Goal: Task Accomplishment & Management: Manage account settings

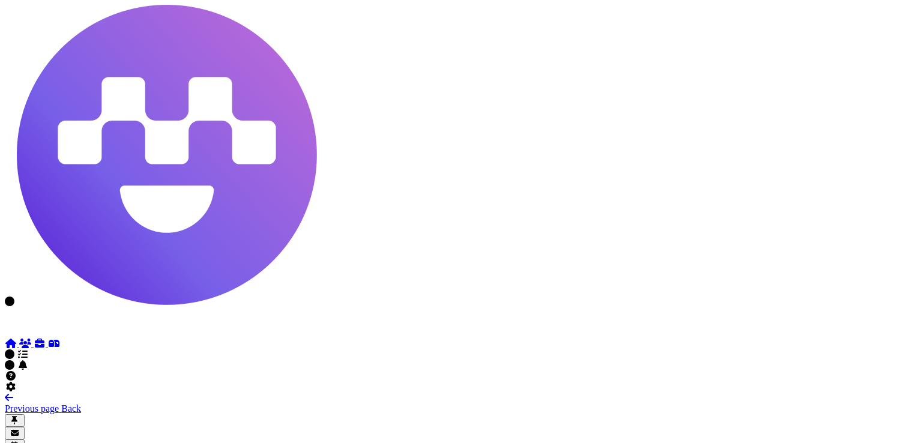
scroll to position [774, 0]
click at [34, 339] on icon at bounding box center [40, 344] width 12 height 10
select select "**********"
select select "**"
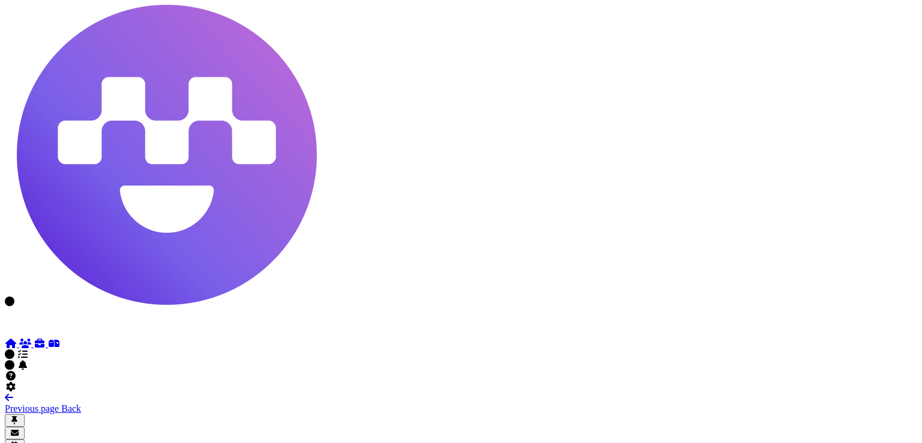
scroll to position [624, 0]
drag, startPoint x: 666, startPoint y: 301, endPoint x: 245, endPoint y: 283, distance: 421.8
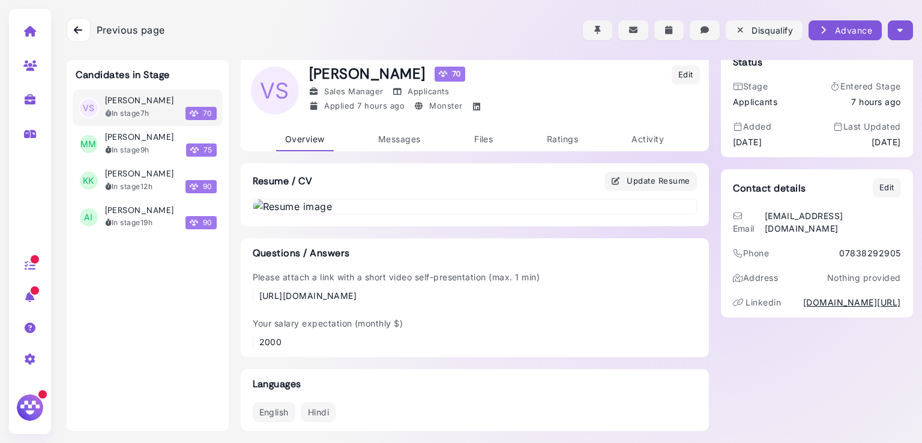
drag, startPoint x: 659, startPoint y: 297, endPoint x: 250, endPoint y: 302, distance: 408.8
click at [253, 302] on div "Please attach a link with a short video self-presentation (max. 1 min) [URL][DO…" at bounding box center [475, 286] width 444 height 31
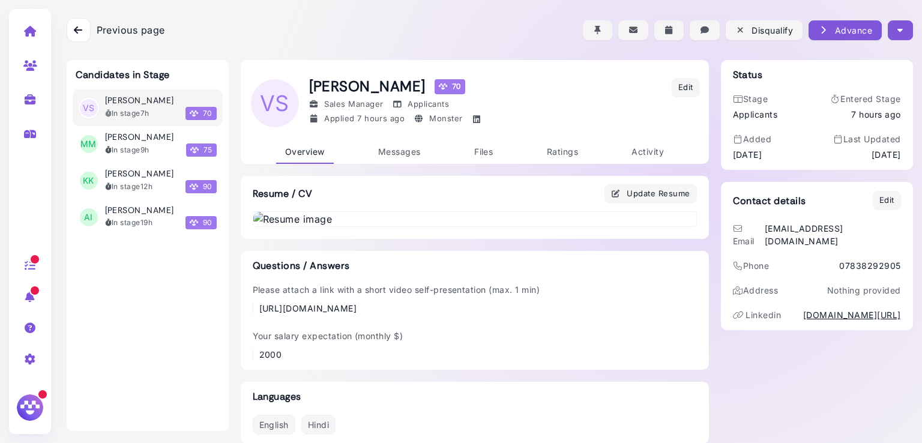
click at [897, 32] on icon "button" at bounding box center [899, 30] width 5 height 13
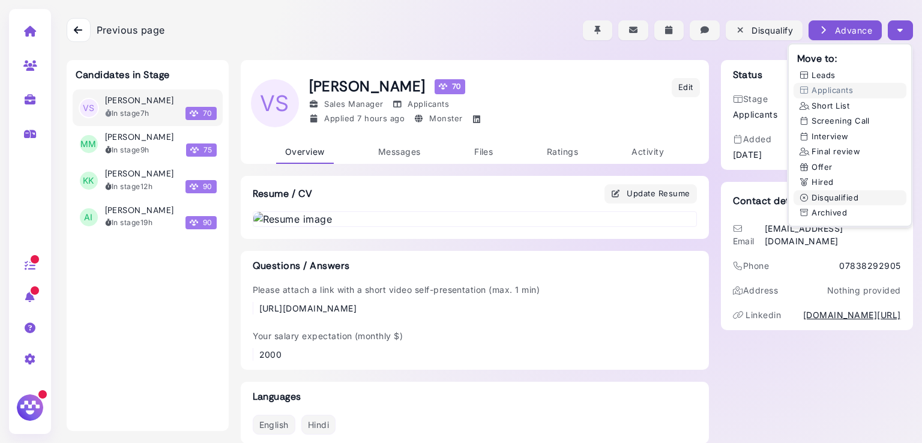
click at [840, 198] on button "Disqualified" at bounding box center [850, 198] width 113 height 16
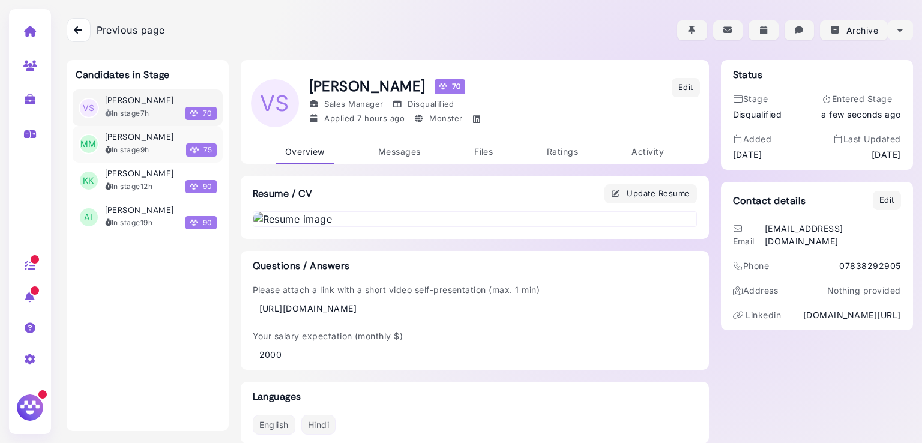
click at [149, 134] on h3 "[PERSON_NAME]" at bounding box center [139, 137] width 69 height 10
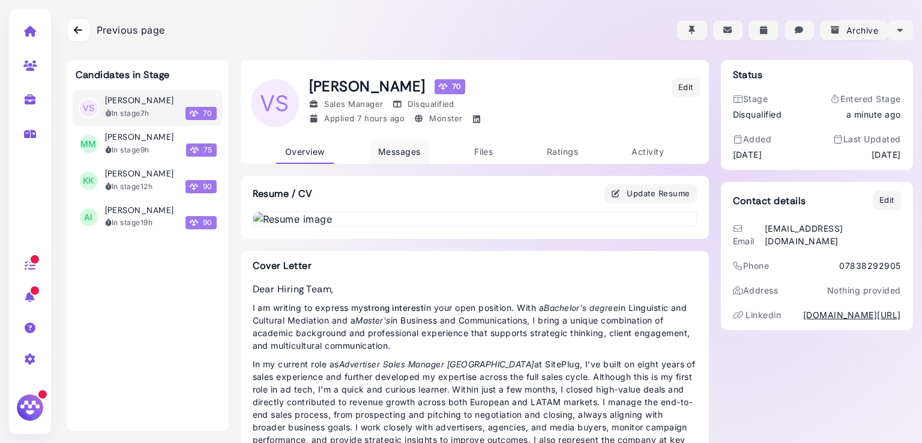
click at [394, 149] on span "Messages" at bounding box center [399, 151] width 43 height 10
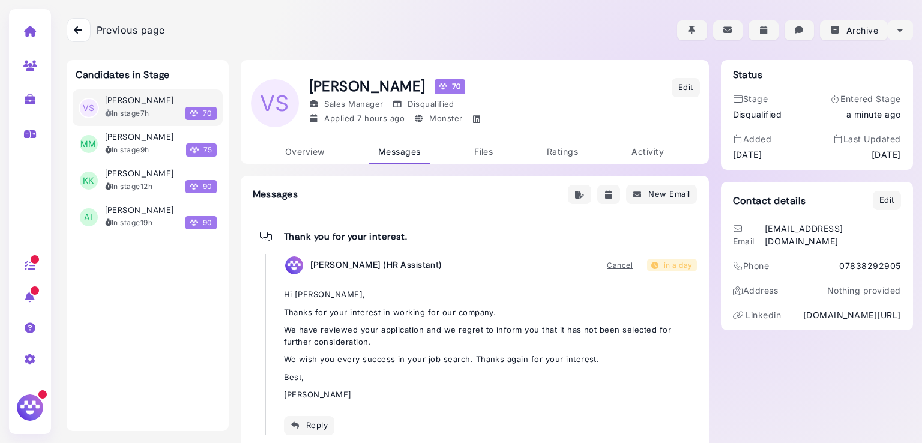
scroll to position [72, 0]
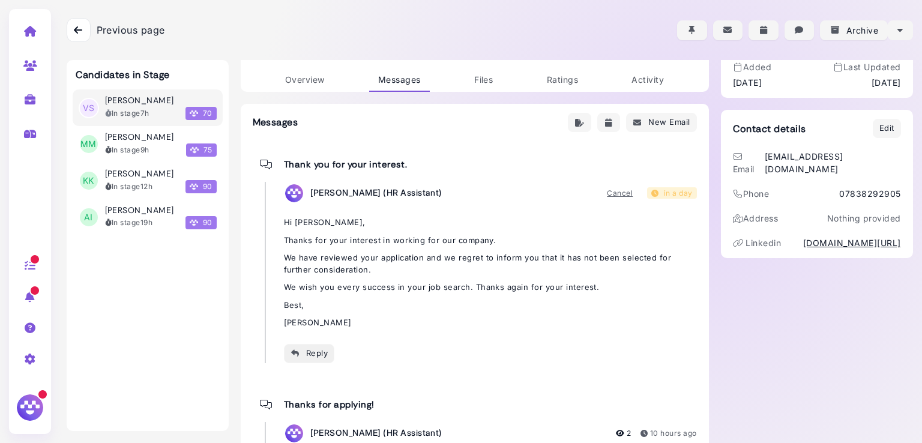
click at [304, 350] on div "Reply" at bounding box center [310, 353] width 38 height 13
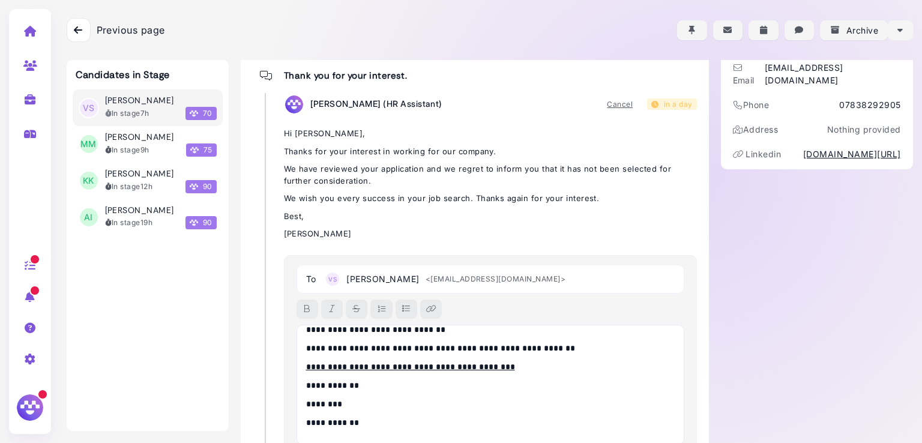
scroll to position [48, 0]
click at [360, 363] on link "**********" at bounding box center [410, 367] width 209 height 8
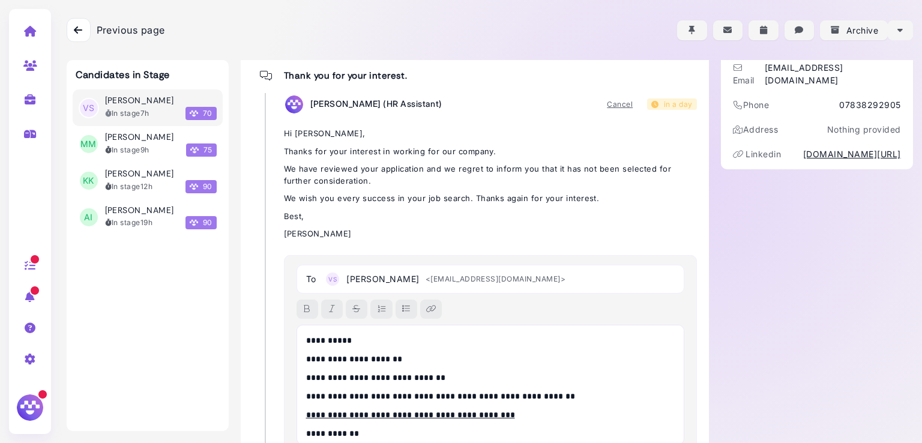
click at [340, 337] on p "**********" at bounding box center [487, 340] width 363 height 13
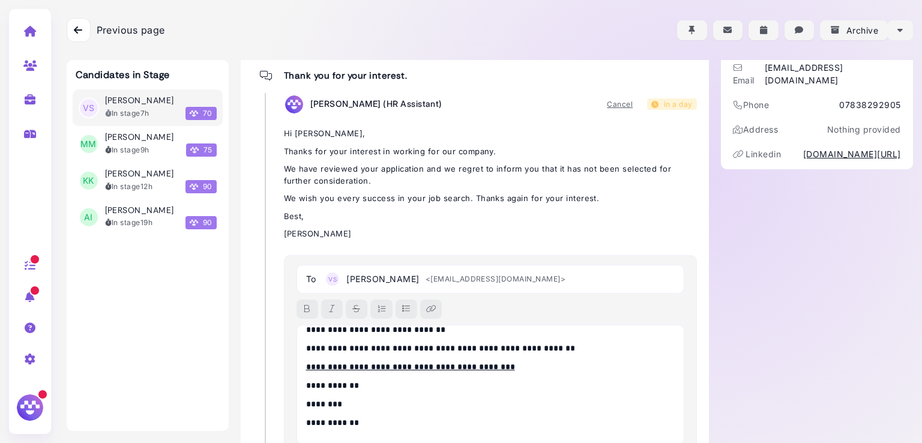
scroll to position [519, 0]
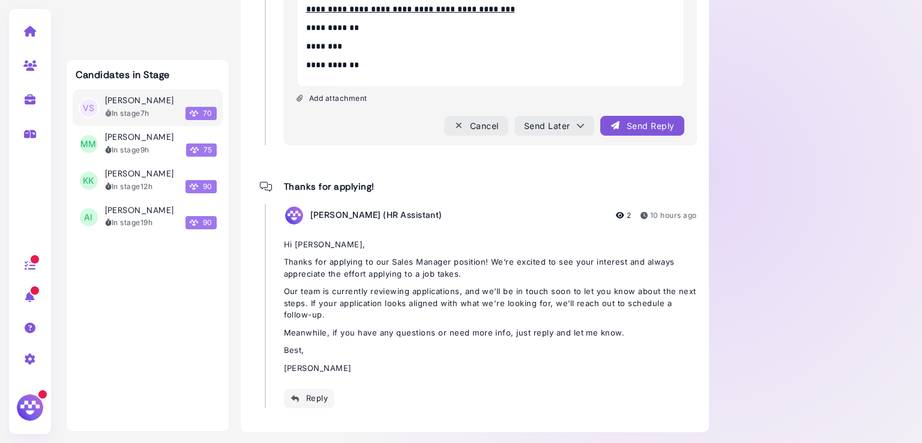
click at [646, 124] on div "Send Reply" at bounding box center [642, 125] width 64 height 13
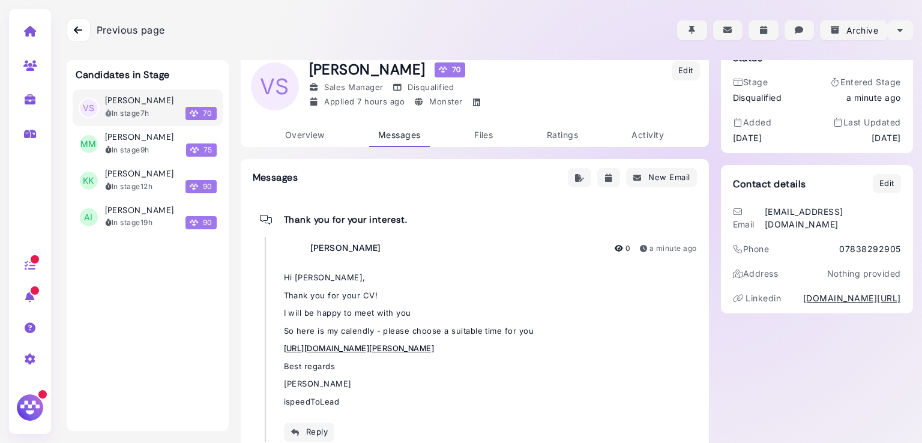
scroll to position [0, 0]
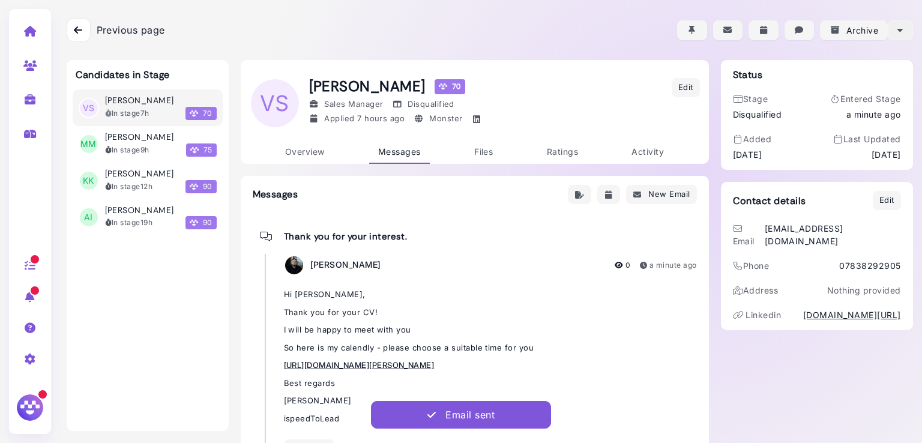
click at [897, 30] on icon "button" at bounding box center [899, 30] width 5 height 13
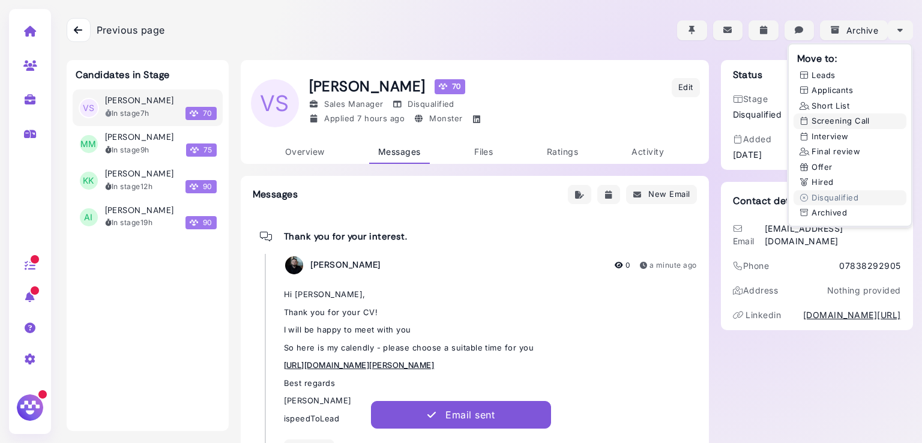
click at [835, 121] on button "Screening Call" at bounding box center [850, 121] width 113 height 16
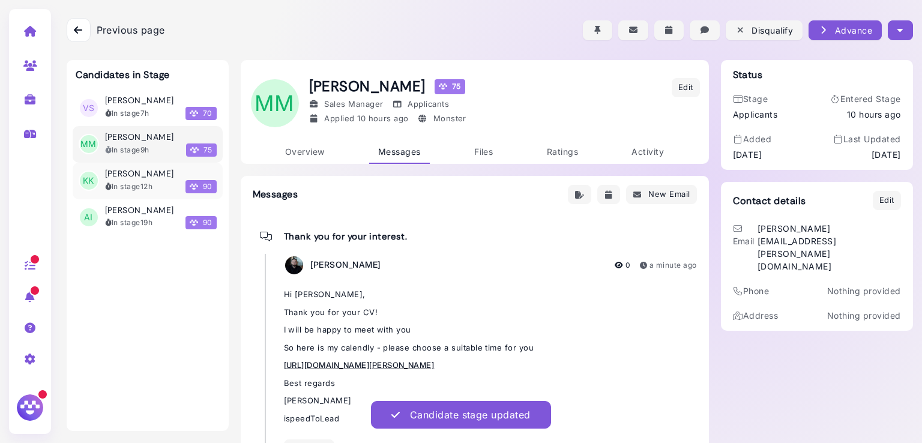
click at [124, 178] on h3 "[PERSON_NAME]" at bounding box center [139, 174] width 69 height 10
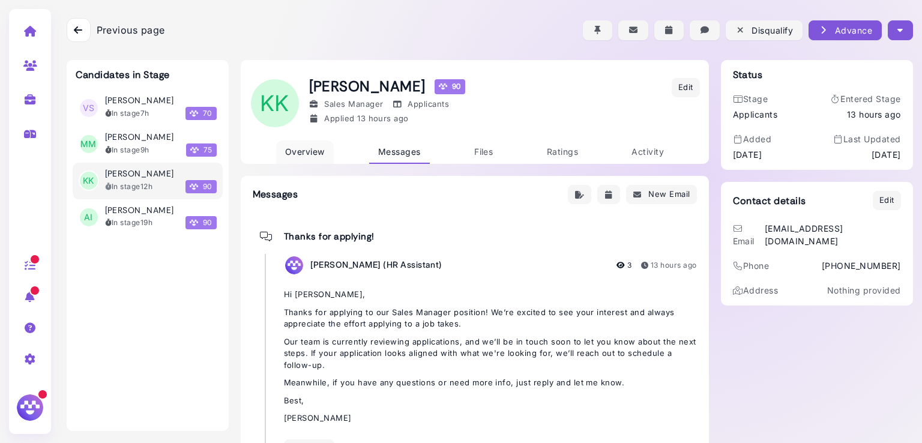
click at [291, 157] on link "Overview" at bounding box center [305, 151] width 58 height 23
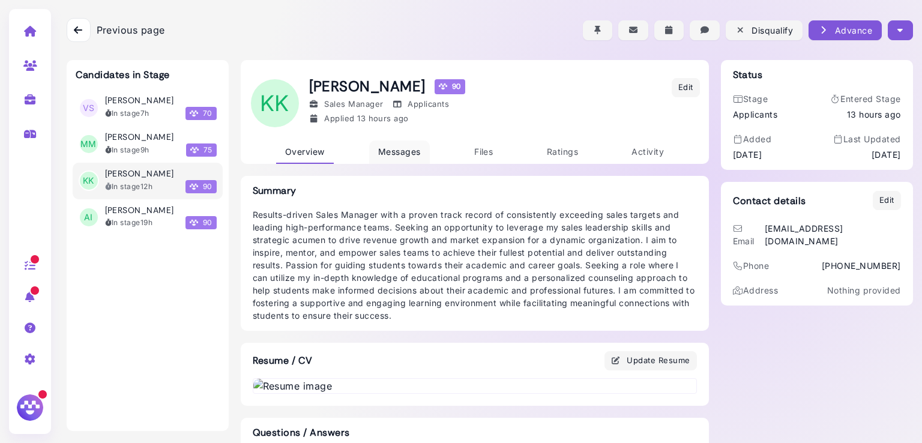
click at [388, 147] on span "Messages" at bounding box center [399, 151] width 43 height 10
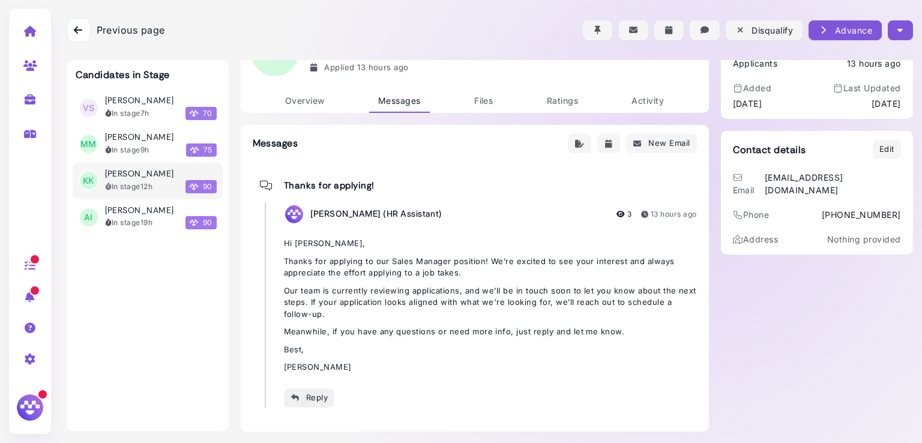
click at [297, 397] on div "Reply" at bounding box center [310, 397] width 38 height 13
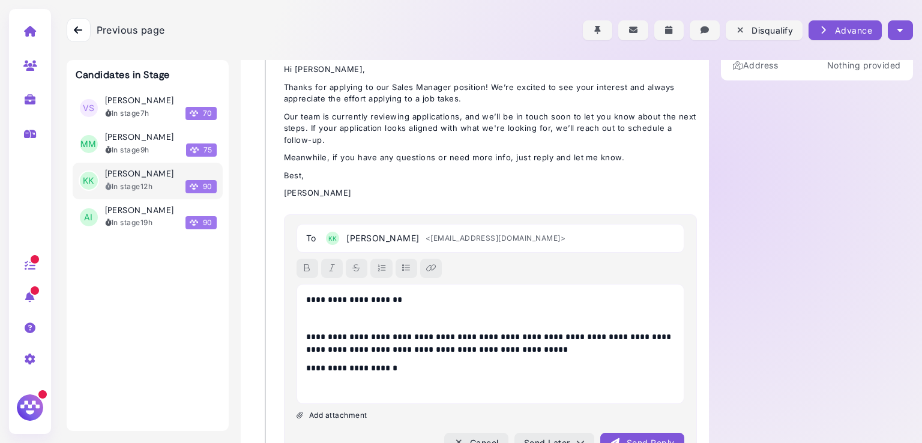
scroll to position [266, 0]
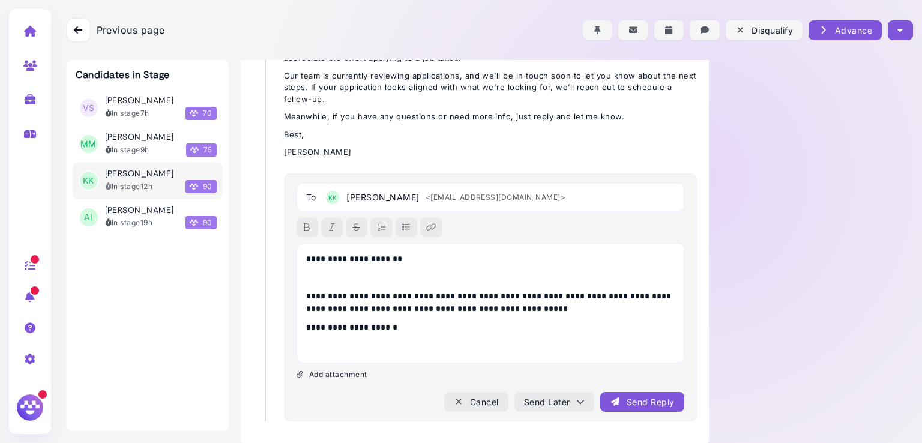
click at [635, 409] on button "Send Reply" at bounding box center [641, 402] width 83 height 20
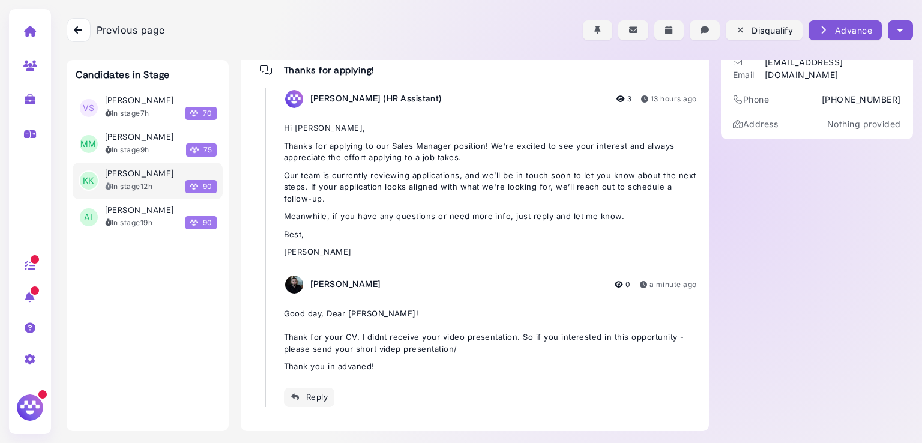
scroll to position [166, 0]
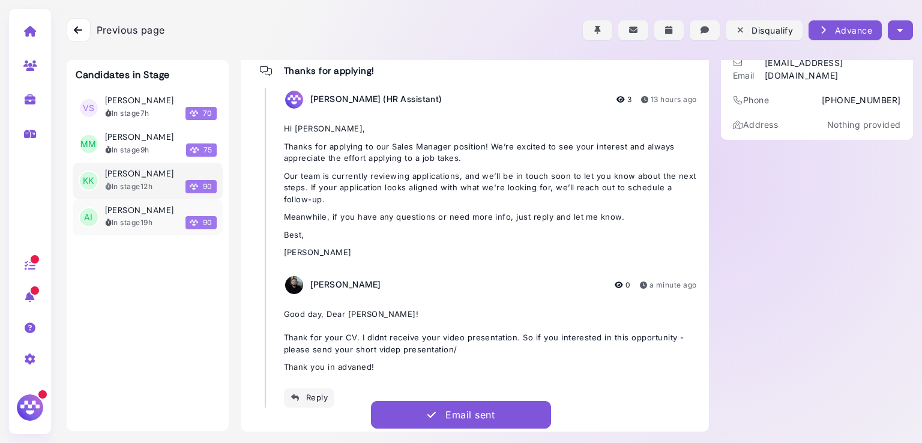
click at [134, 210] on h3 "[PERSON_NAME]" at bounding box center [139, 210] width 69 height 10
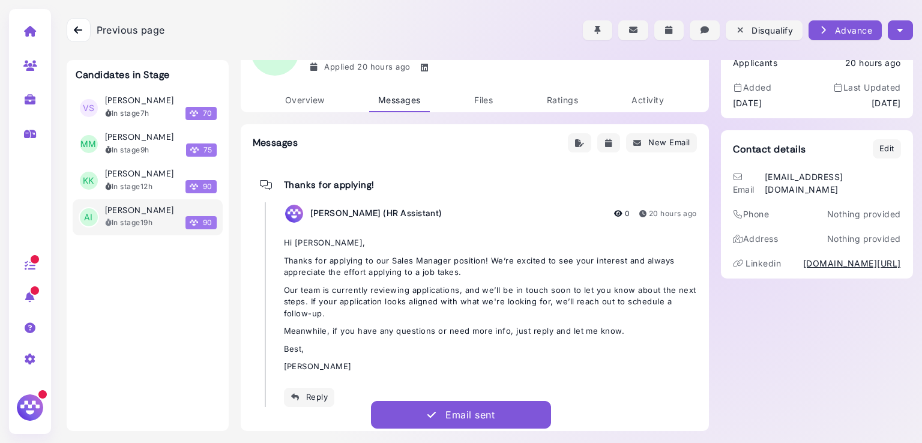
scroll to position [51, 0]
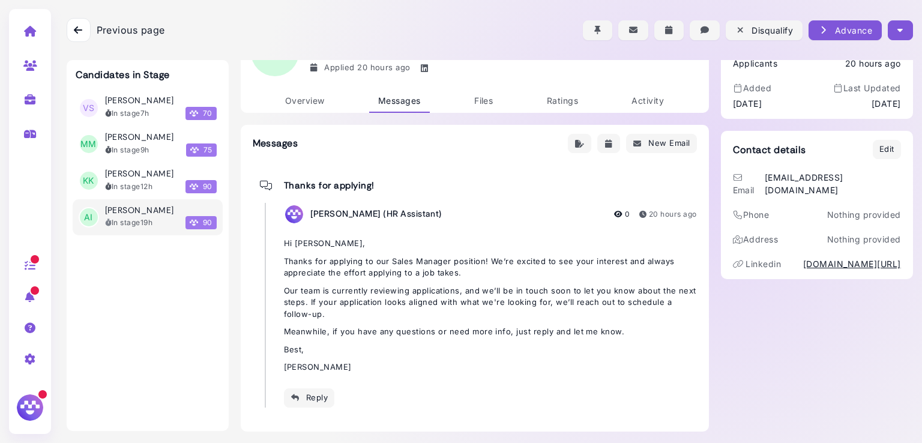
click at [306, 112] on div "[PERSON_NAME] 90 Sales Manager Applicants Applied 20 hours ago Edit Overview Me…" at bounding box center [475, 220] width 468 height 423
click at [315, 97] on span "Overview" at bounding box center [305, 100] width 40 height 10
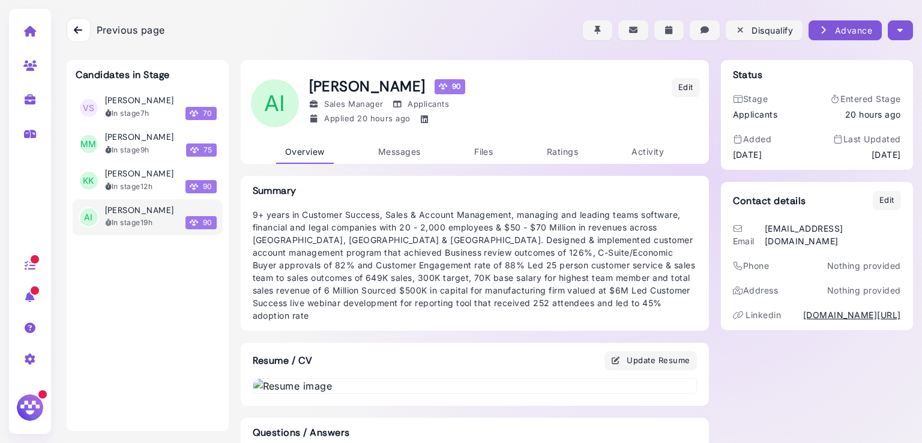
click at [893, 44] on div at bounding box center [490, 30] width 846 height 60
click at [898, 32] on icon "button" at bounding box center [899, 30] width 5 height 13
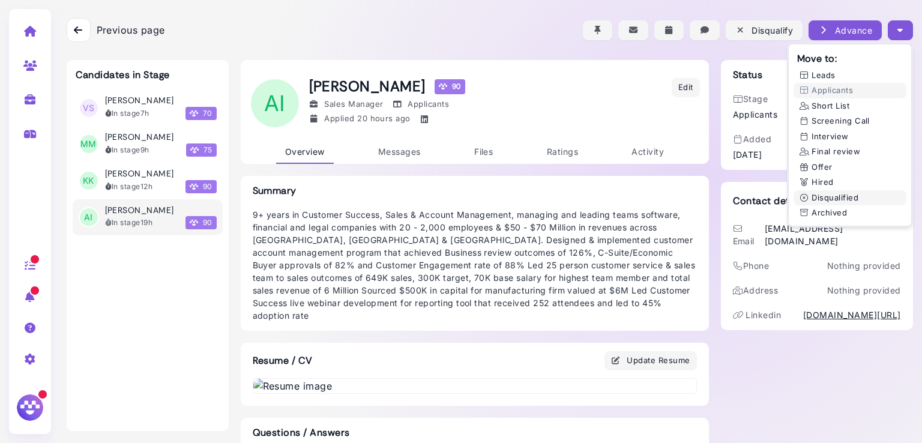
click at [824, 195] on button "Disqualified" at bounding box center [850, 198] width 113 height 16
